Goal: Information Seeking & Learning: Learn about a topic

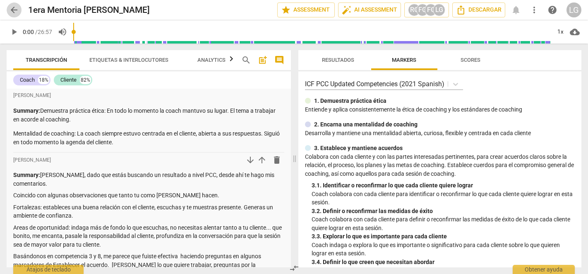
click at [12, 10] on span "arrow_back" at bounding box center [14, 10] width 10 height 10
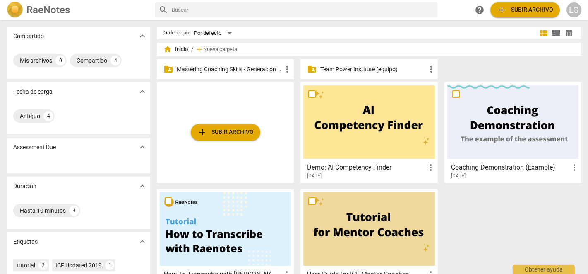
click at [263, 66] on p "Mastering Coaching Skills - Generación 31" at bounding box center [230, 69] width 106 height 9
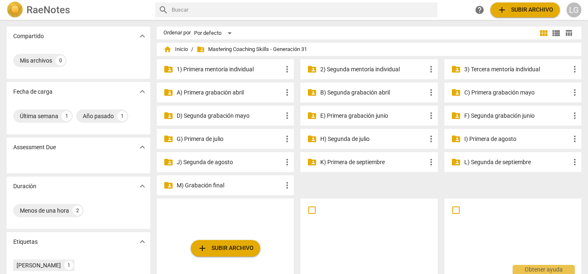
click at [484, 67] on p "3) Tercera mentoría individual" at bounding box center [517, 69] width 106 height 9
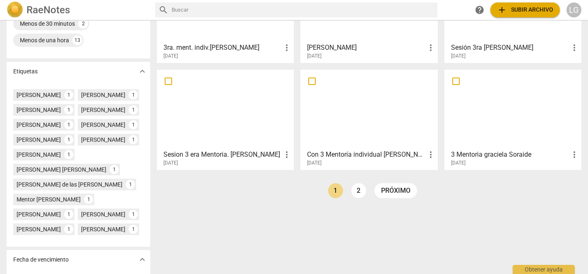
scroll to position [205, 0]
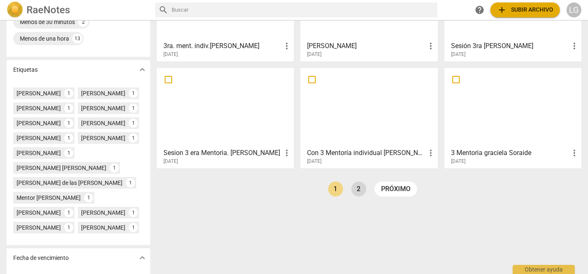
click at [356, 189] on link "2" at bounding box center [358, 188] width 15 height 15
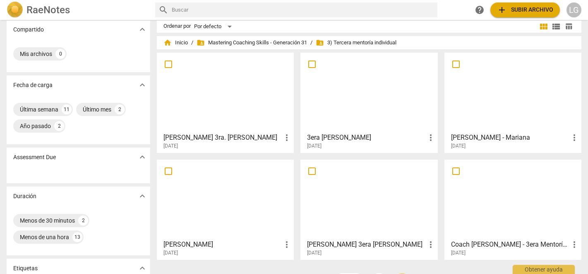
scroll to position [10, 0]
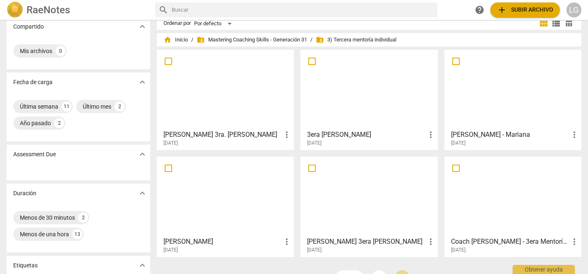
click at [359, 108] on div at bounding box center [368, 89] width 131 height 73
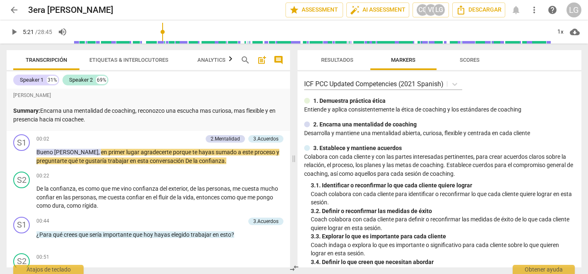
drag, startPoint x: 77, startPoint y: 31, endPoint x: 166, endPoint y: 37, distance: 89.6
click at [166, 37] on input "range" at bounding box center [312, 32] width 478 height 26
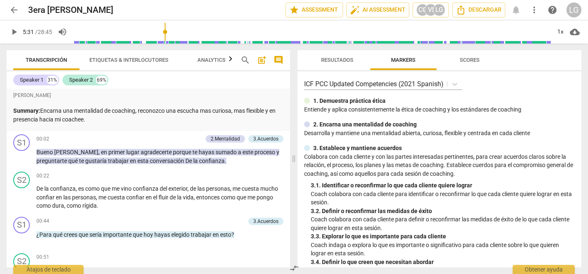
scroll to position [672, 0]
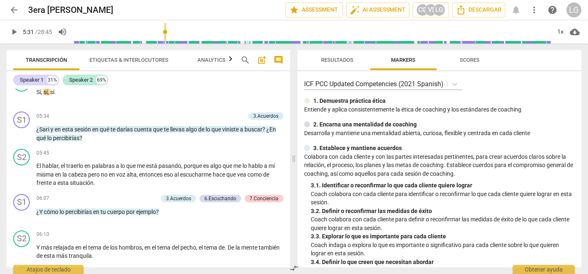
click at [14, 32] on span "play_arrow" at bounding box center [14, 32] width 10 height 10
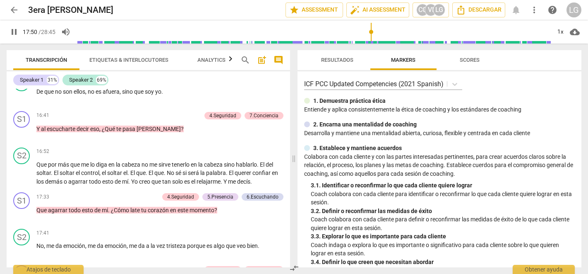
scroll to position [2306, 0]
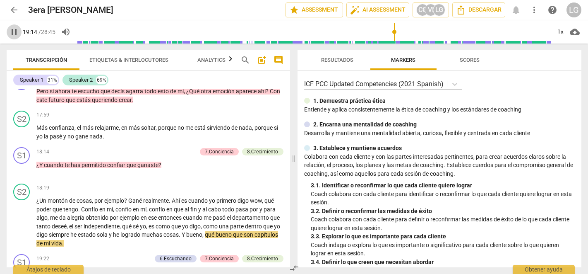
click at [13, 32] on span "pause" at bounding box center [14, 32] width 10 height 10
click at [15, 34] on span "play_arrow" at bounding box center [14, 32] width 10 height 10
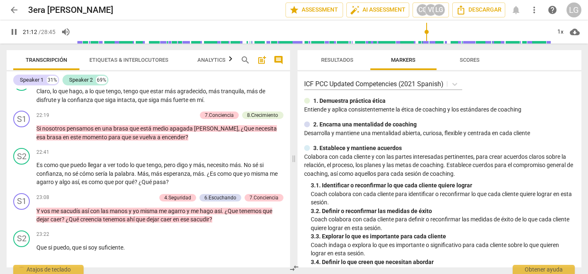
scroll to position [2757, 0]
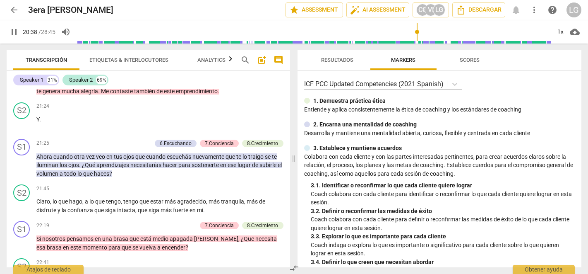
drag, startPoint x: 445, startPoint y: 31, endPoint x: 417, endPoint y: 31, distance: 27.7
click at [417, 31] on input "range" at bounding box center [314, 32] width 474 height 26
click at [18, 32] on span "pause" at bounding box center [14, 32] width 10 height 10
click at [18, 32] on span "play_arrow" at bounding box center [14, 32] width 10 height 10
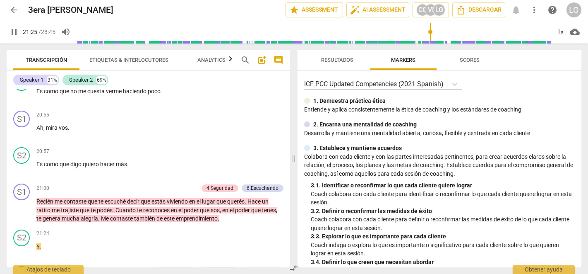
scroll to position [2822, 0]
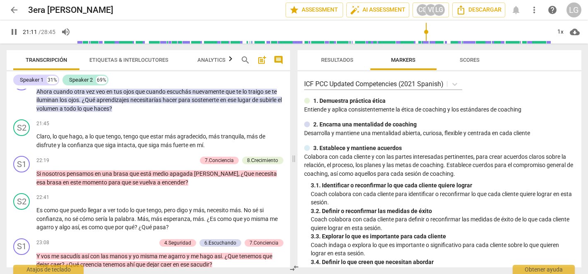
drag, startPoint x: 452, startPoint y: 33, endPoint x: 426, endPoint y: 35, distance: 26.1
click at [426, 35] on input "range" at bounding box center [314, 32] width 474 height 26
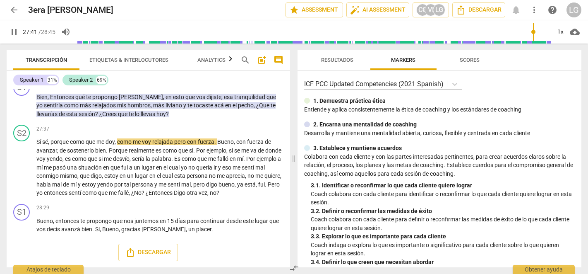
scroll to position [3490, 0]
type input "1725"
click at [14, 8] on span "arrow_back" at bounding box center [14, 10] width 10 height 10
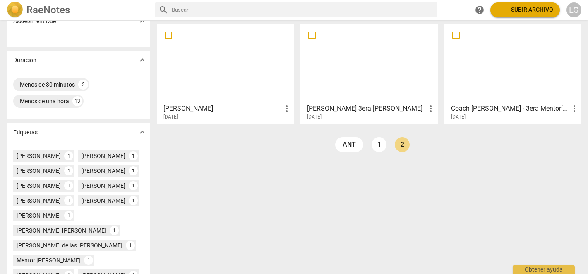
scroll to position [168, 0]
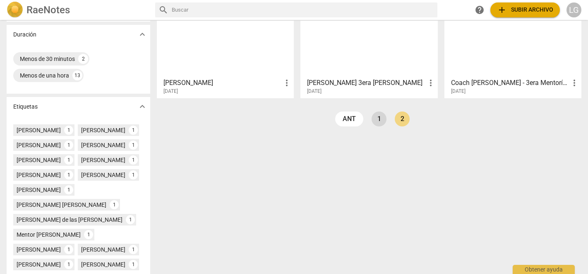
click at [376, 119] on link "1" at bounding box center [379, 118] width 15 height 15
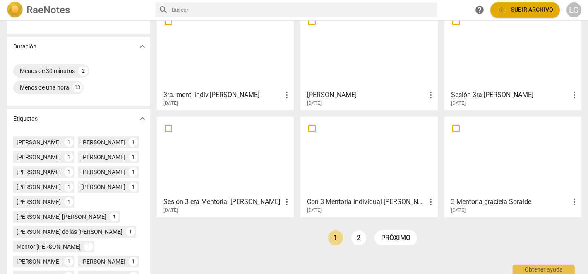
scroll to position [158, 0]
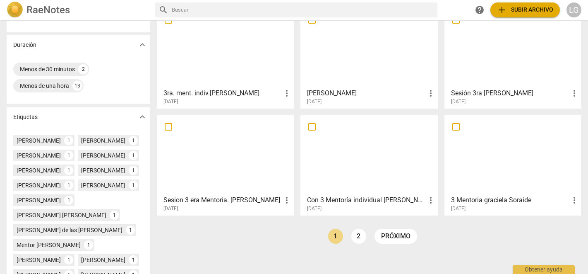
click at [494, 173] on div at bounding box center [512, 154] width 131 height 73
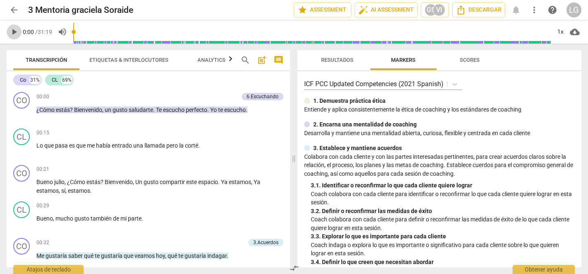
click at [15, 33] on span "play_arrow" at bounding box center [14, 32] width 10 height 10
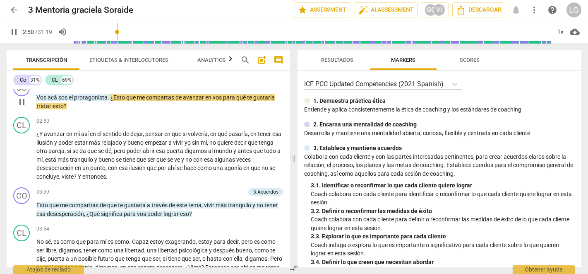
scroll to position [555, 0]
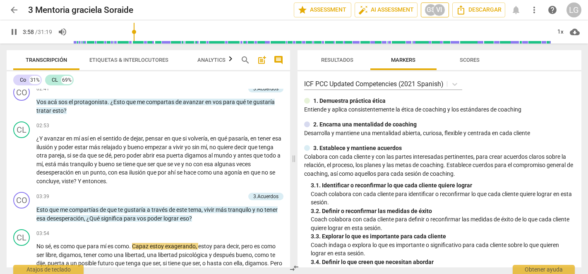
click at [439, 10] on div "VI" at bounding box center [439, 10] width 12 height 12
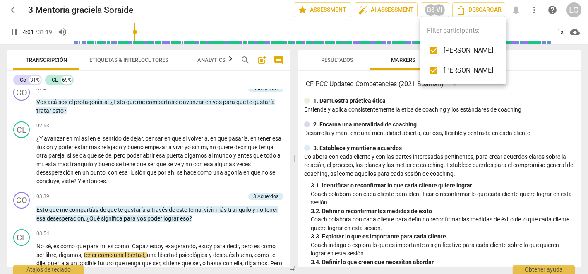
click at [150, 173] on div at bounding box center [294, 137] width 588 height 274
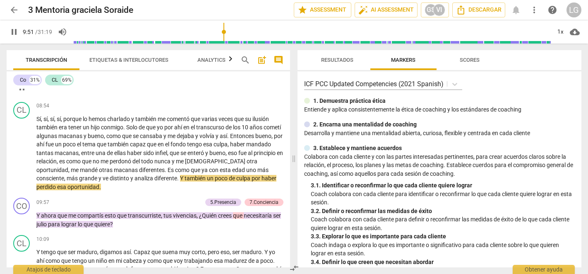
scroll to position [1380, 0]
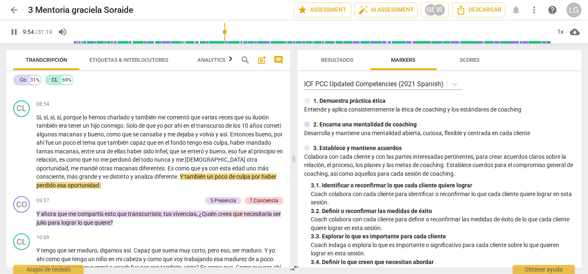
click at [14, 30] on span "pause" at bounding box center [14, 32] width 10 height 10
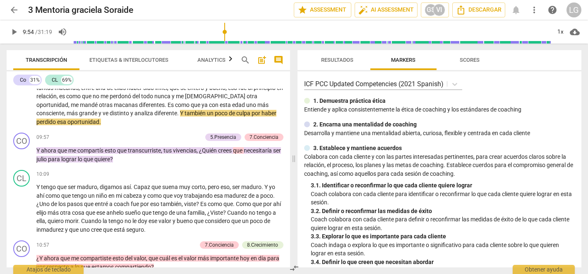
scroll to position [1444, 0]
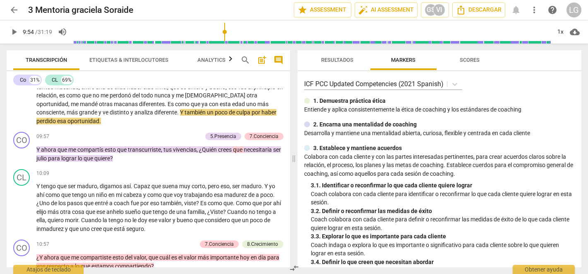
click at [14, 31] on span "play_arrow" at bounding box center [14, 32] width 10 height 10
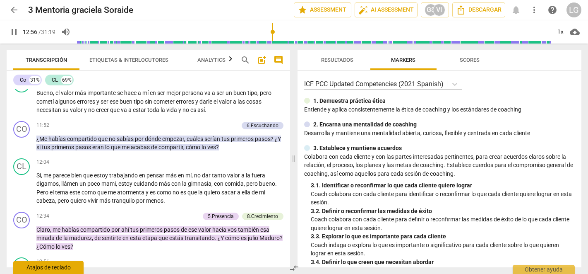
scroll to position [1909, 0]
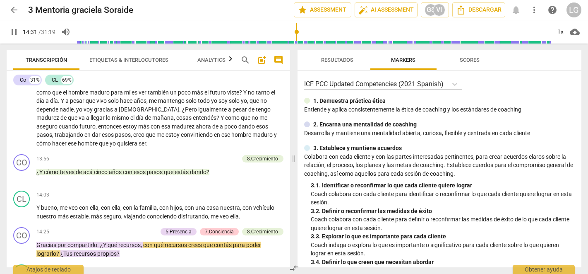
click at [12, 34] on span "pause" at bounding box center [14, 32] width 10 height 10
click at [14, 34] on span "play_arrow" at bounding box center [14, 32] width 10 height 10
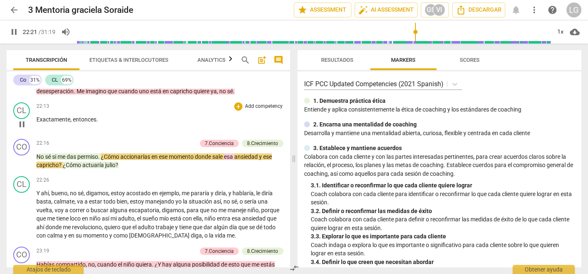
scroll to position [3023, 0]
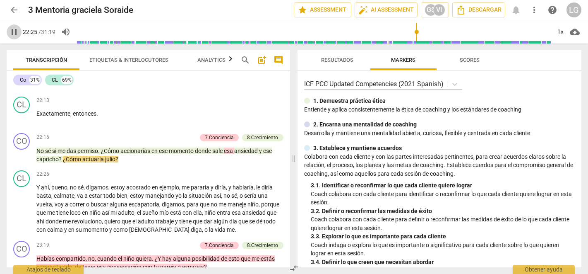
click at [16, 31] on span "pause" at bounding box center [14, 32] width 10 height 10
click at [14, 31] on span "play_arrow" at bounding box center [14, 32] width 10 height 10
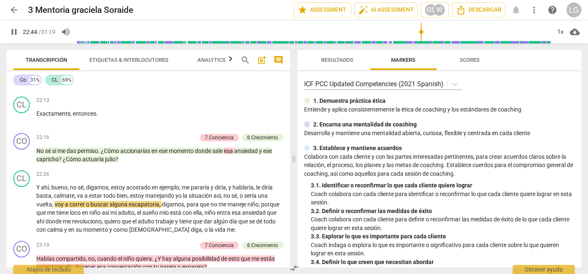
click at [15, 30] on span "pause" at bounding box center [14, 32] width 10 height 10
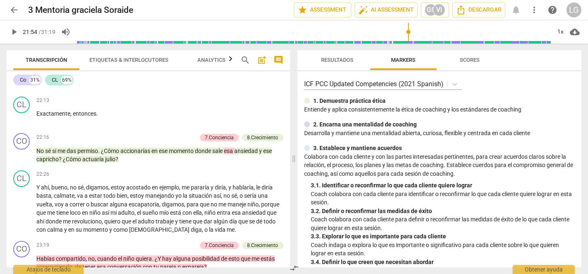
drag, startPoint x: 422, startPoint y: 30, endPoint x: 408, endPoint y: 32, distance: 14.6
click at [408, 32] on input "range" at bounding box center [314, 32] width 474 height 26
click at [14, 33] on span "play_arrow" at bounding box center [14, 32] width 10 height 10
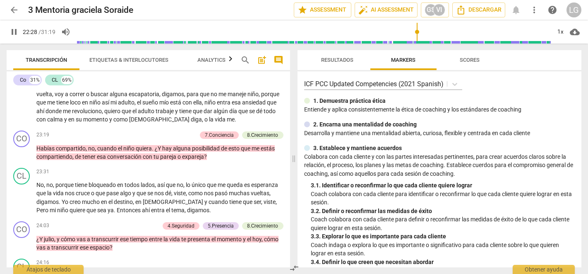
scroll to position [3134, 0]
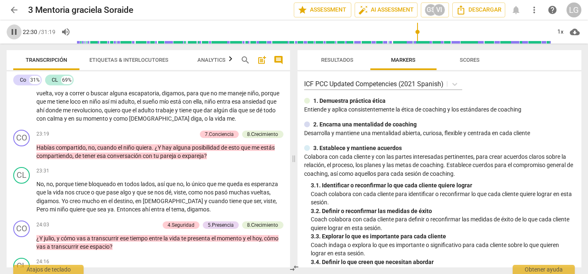
click at [16, 32] on span "pause" at bounding box center [14, 32] width 10 height 10
type input "1351"
click at [16, 9] on span "arrow_back" at bounding box center [14, 10] width 10 height 10
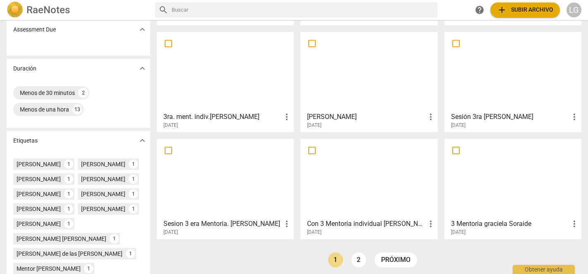
scroll to position [134, 0]
click at [501, 93] on div at bounding box center [512, 71] width 131 height 73
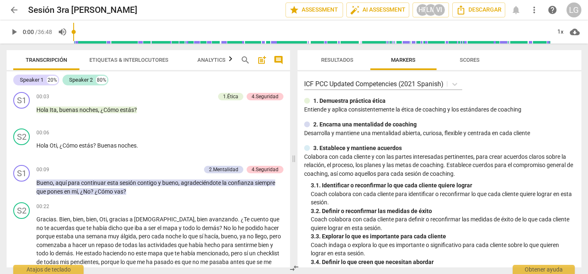
click at [14, 34] on span "play_arrow" at bounding box center [14, 32] width 10 height 10
type input "108"
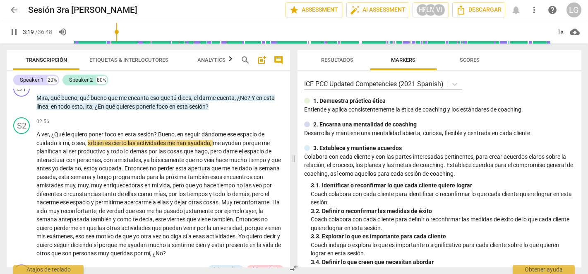
scroll to position [298, 0]
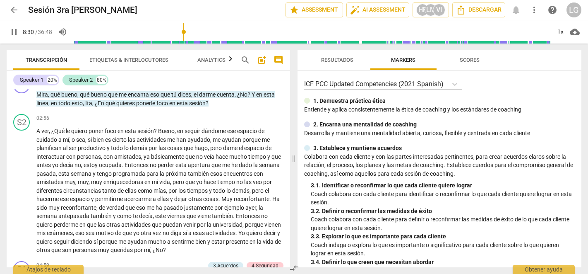
drag, startPoint x: 203, startPoint y: 31, endPoint x: 185, endPoint y: 32, distance: 18.6
click at [185, 32] on input "range" at bounding box center [312, 32] width 478 height 26
click at [15, 34] on span "pause" at bounding box center [14, 32] width 10 height 10
type input "702"
